Goal: Information Seeking & Learning: Learn about a topic

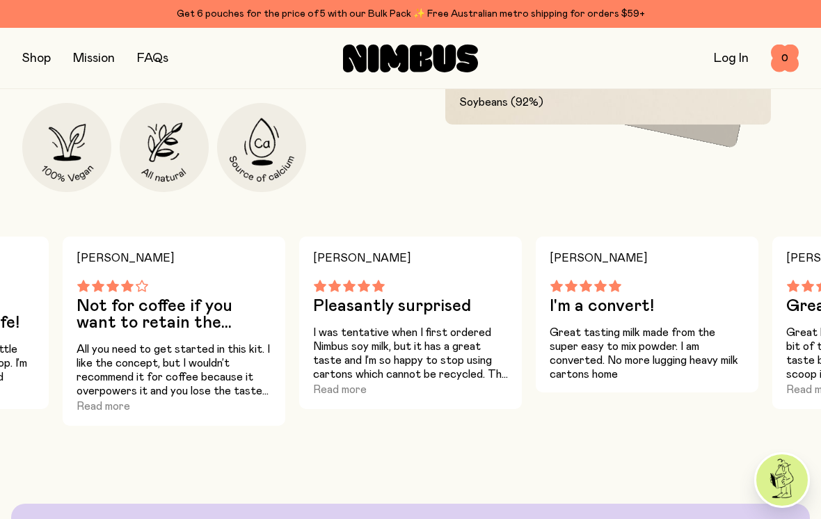
scroll to position [877, 0]
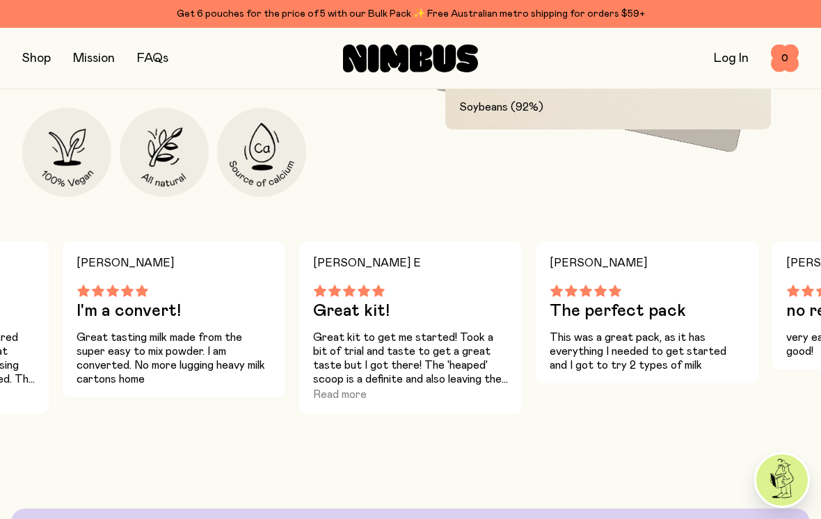
click at [335, 397] on button "Read more" at bounding box center [340, 394] width 54 height 17
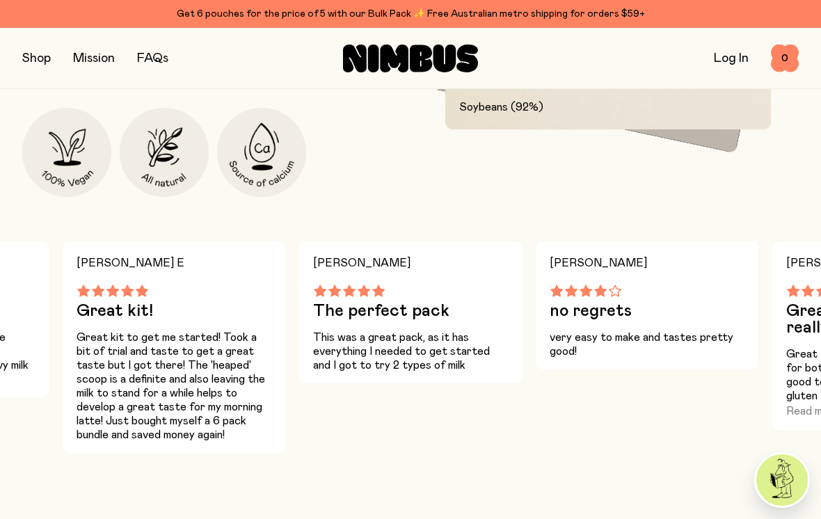
click at [180, 357] on p "Great kit to get me started! Took a bit of trial and taste to get a great taste…" at bounding box center [174, 386] width 195 height 111
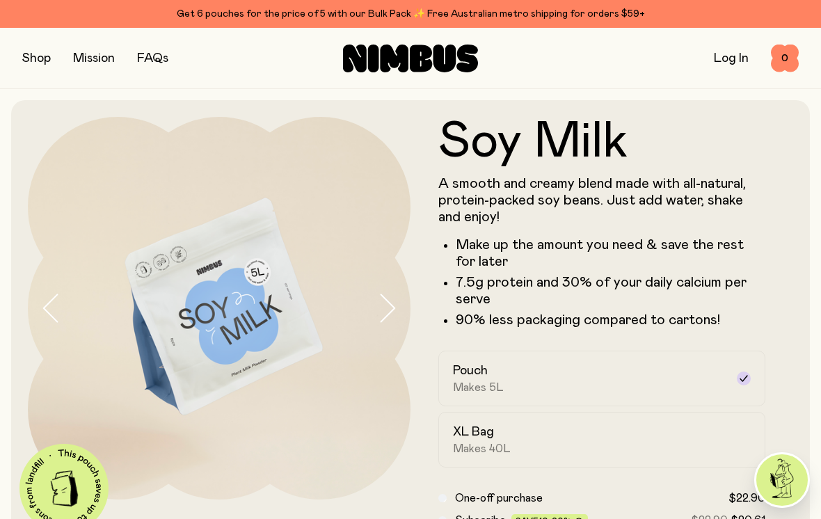
scroll to position [5, 0]
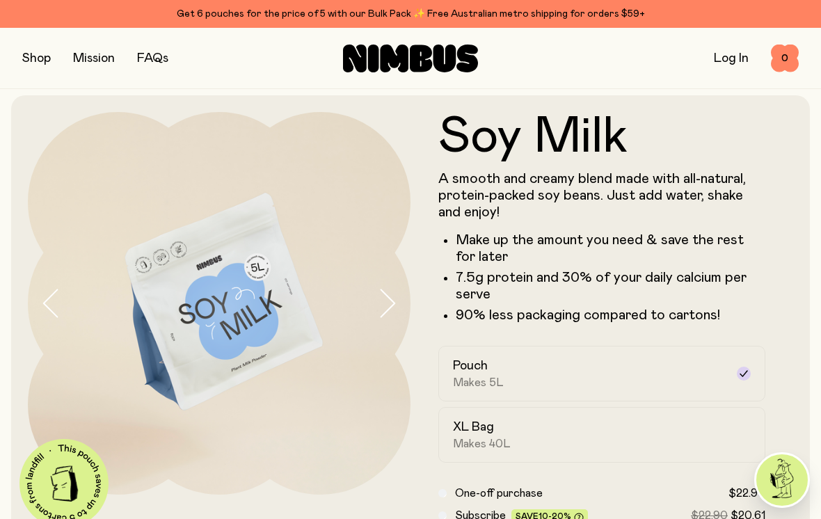
click at [200, 302] on img at bounding box center [219, 303] width 383 height 383
click at [362, 291] on img at bounding box center [219, 303] width 383 height 383
click at [375, 306] on img at bounding box center [219, 303] width 383 height 383
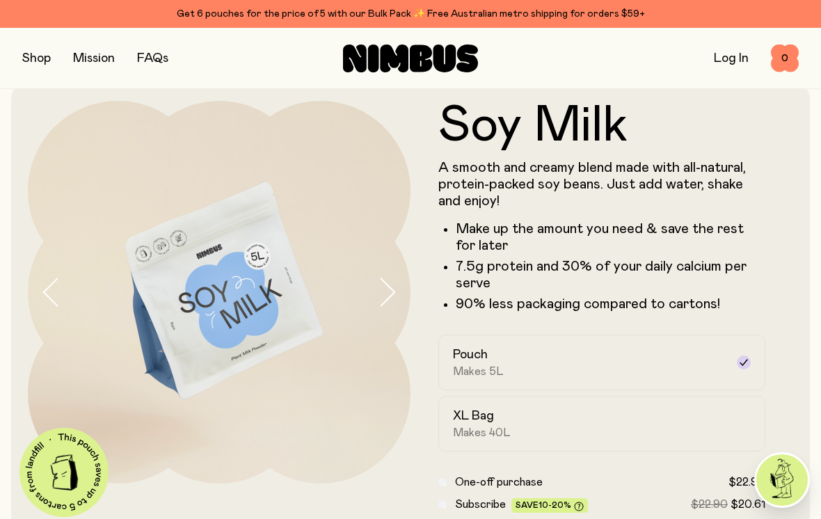
click at [252, 316] on img at bounding box center [219, 292] width 383 height 383
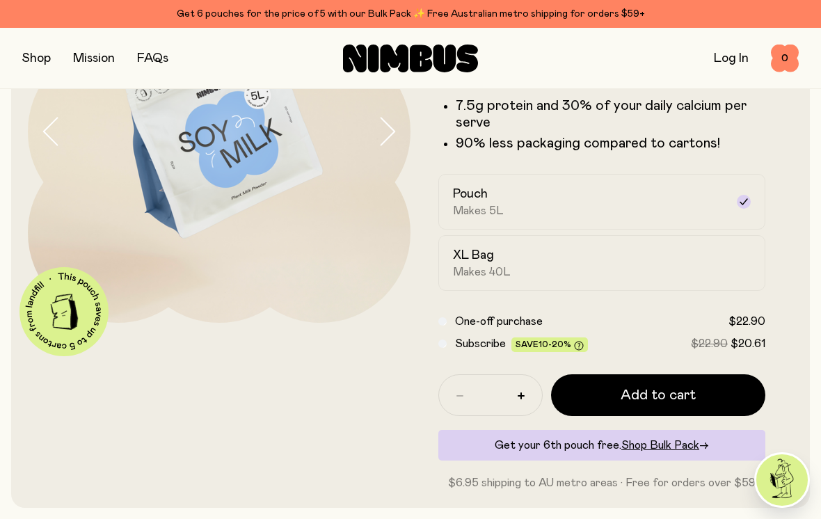
scroll to position [170, 0]
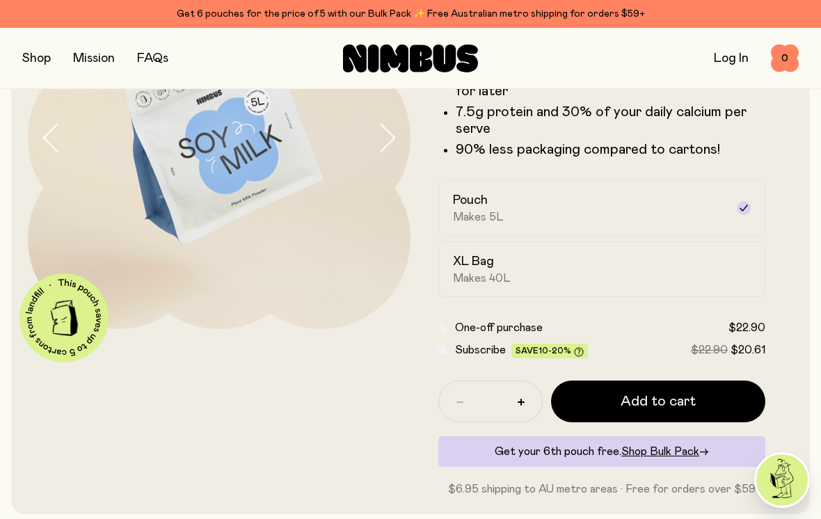
click at [382, 144] on icon "button" at bounding box center [386, 137] width 19 height 29
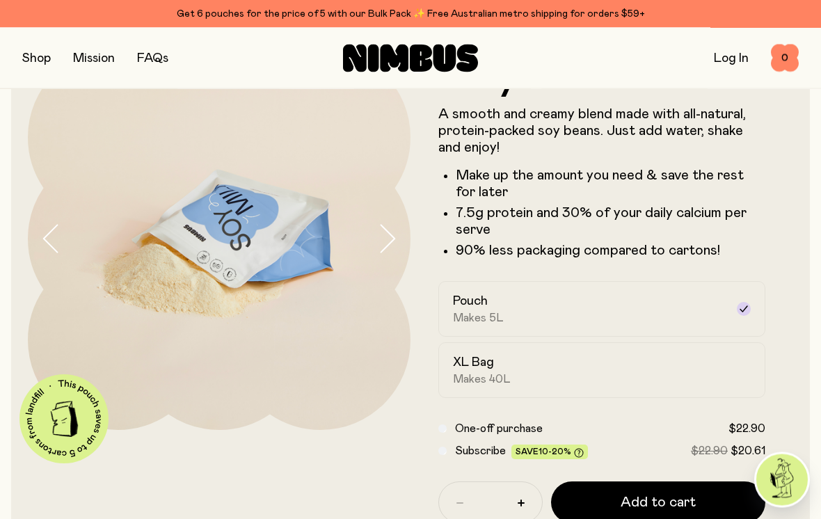
scroll to position [67, 0]
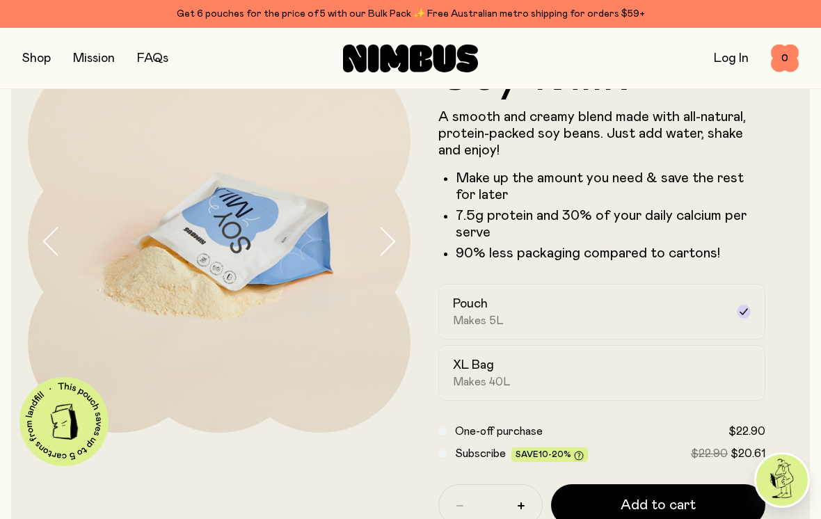
click at [395, 234] on icon "button" at bounding box center [386, 241] width 19 height 29
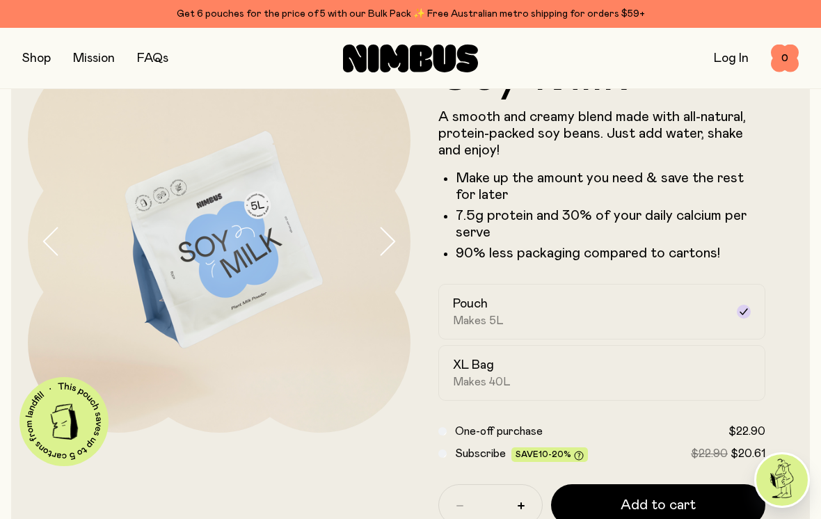
click at [402, 228] on button "button" at bounding box center [393, 241] width 33 height 383
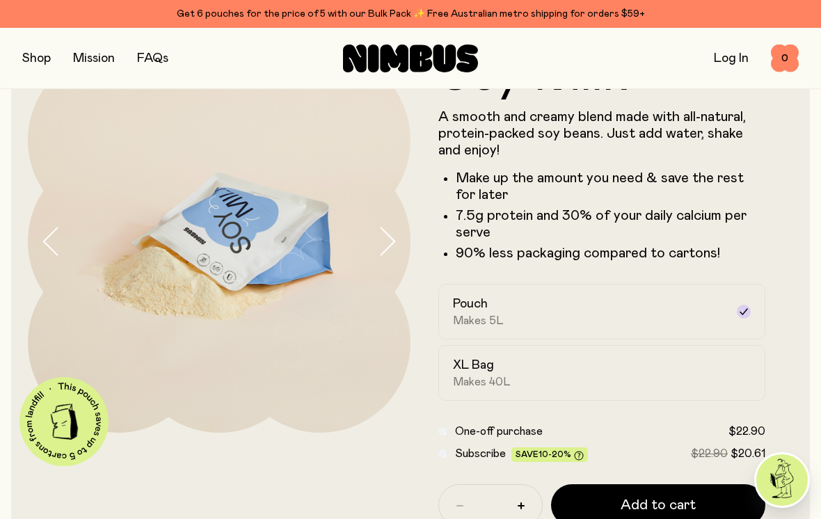
click at [392, 236] on icon "button" at bounding box center [386, 241] width 19 height 29
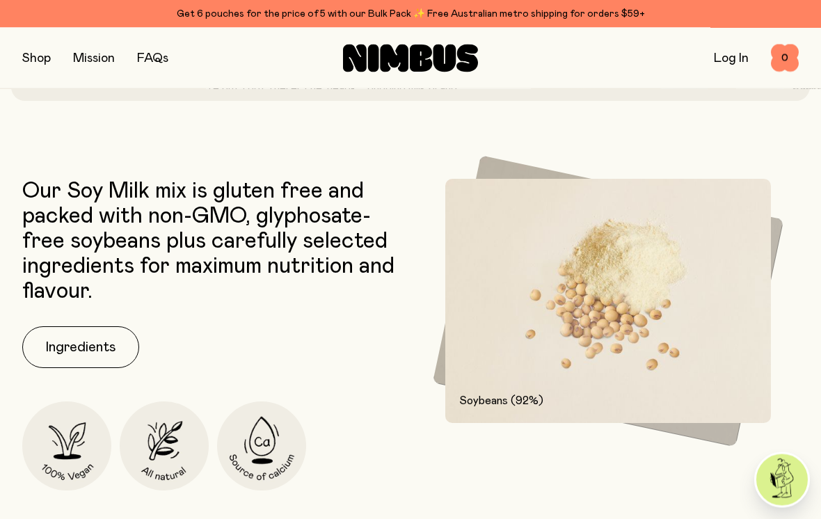
scroll to position [588, 0]
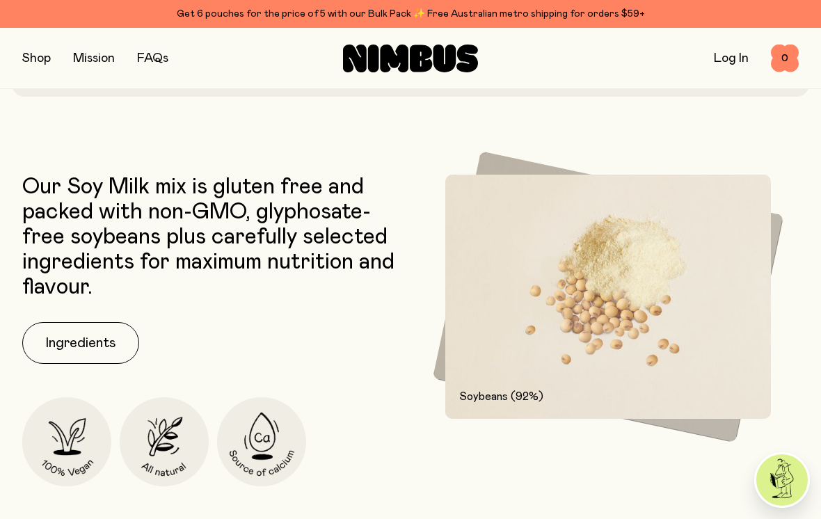
click at [718, 285] on img at bounding box center [608, 297] width 326 height 244
click at [594, 328] on img at bounding box center [608, 297] width 326 height 244
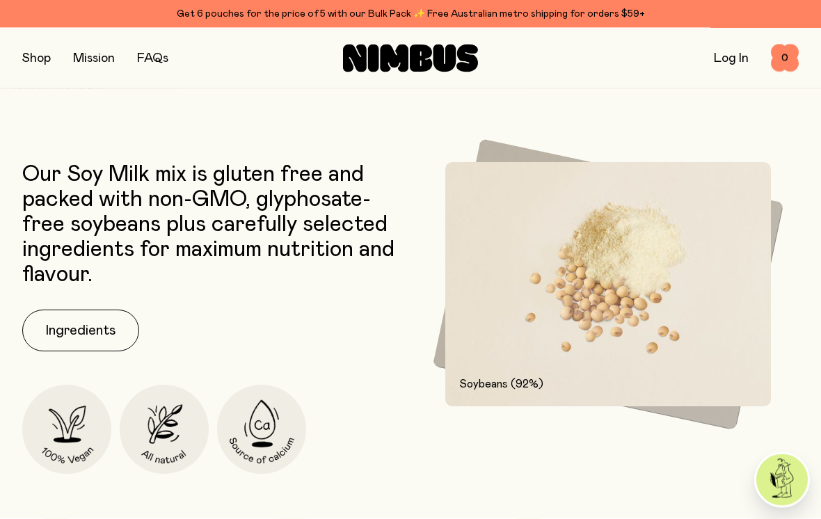
scroll to position [601, 0]
click at [79, 329] on button "Ingredients" at bounding box center [80, 331] width 117 height 42
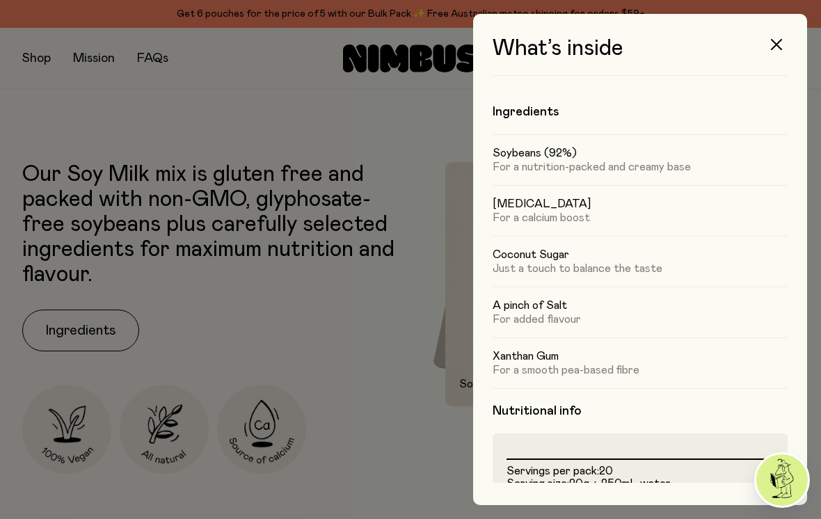
scroll to position [0, 0]
click at [774, 45] on icon "button" at bounding box center [776, 44] width 11 height 11
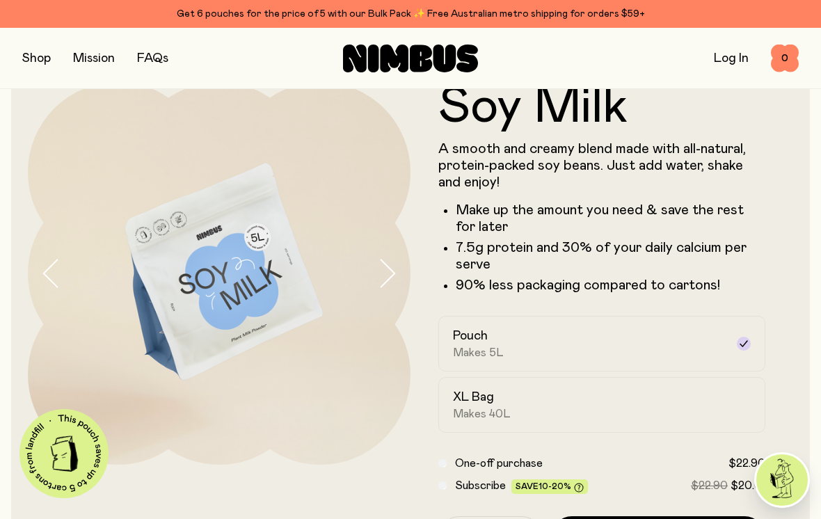
scroll to position [22, 0]
